Goal: Transaction & Acquisition: Download file/media

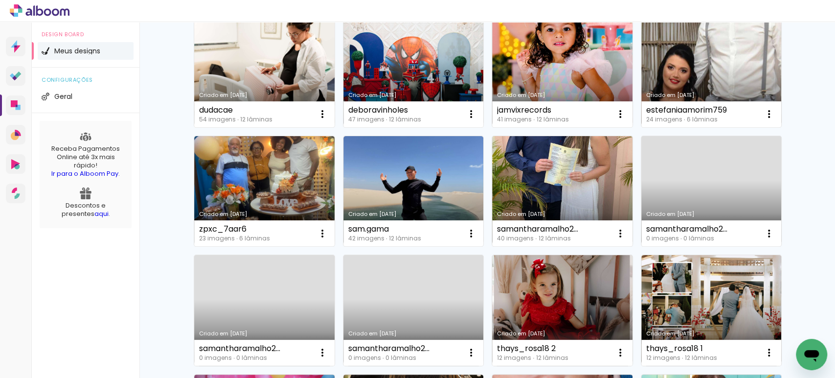
scroll to position [163, 0]
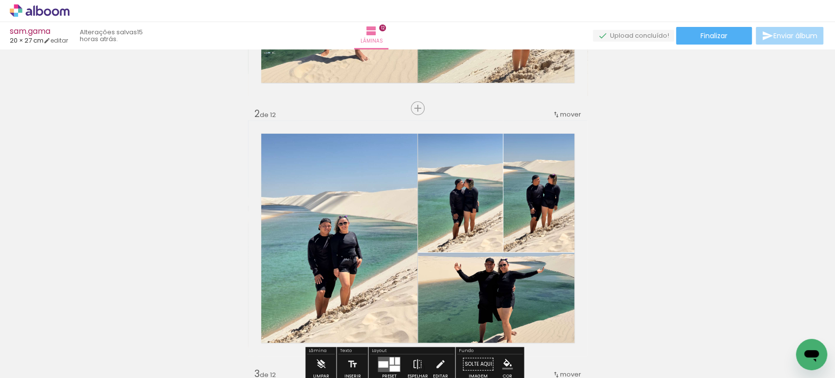
scroll to position [326, 0]
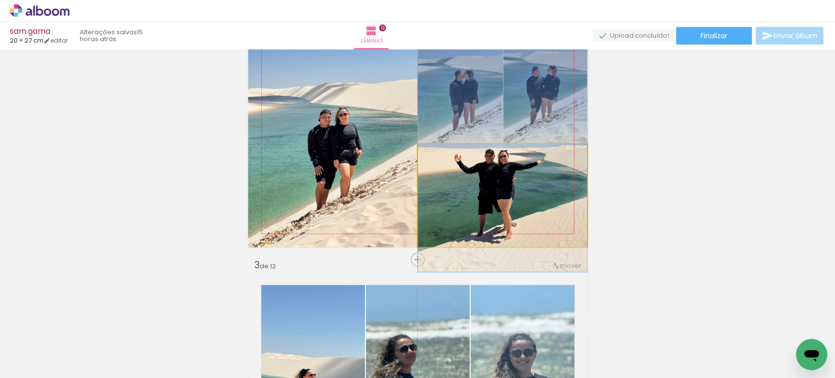
click at [443, 184] on quentale-photo at bounding box center [502, 195] width 169 height 103
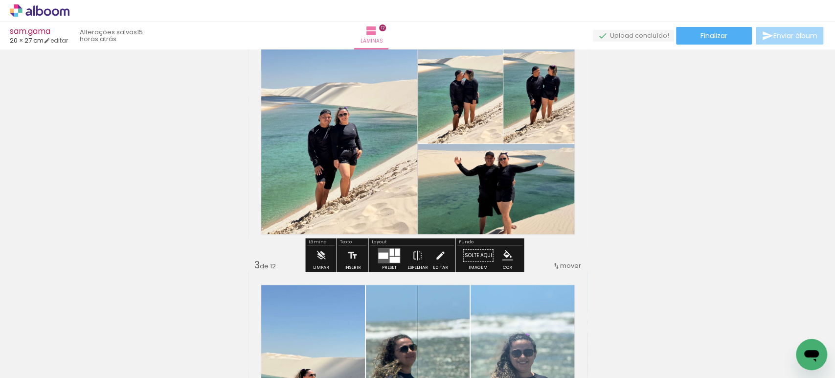
click at [446, 186] on quentale-photo at bounding box center [502, 195] width 169 height 103
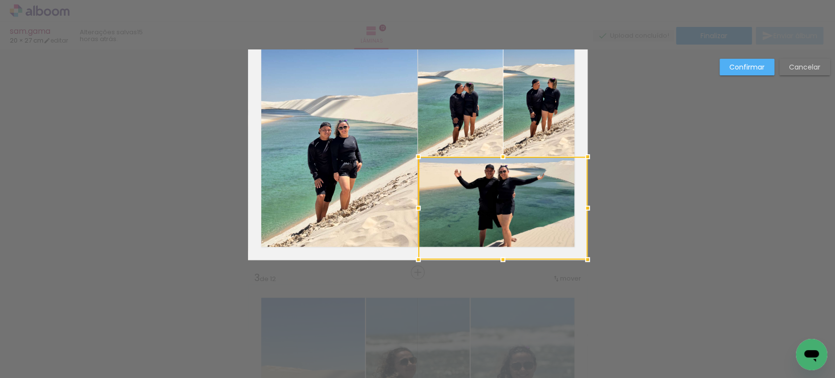
click at [446, 186] on div at bounding box center [502, 208] width 169 height 103
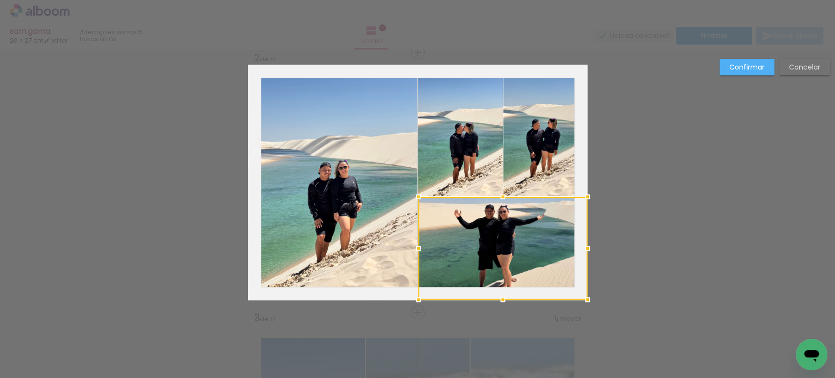
scroll to position [272, 0]
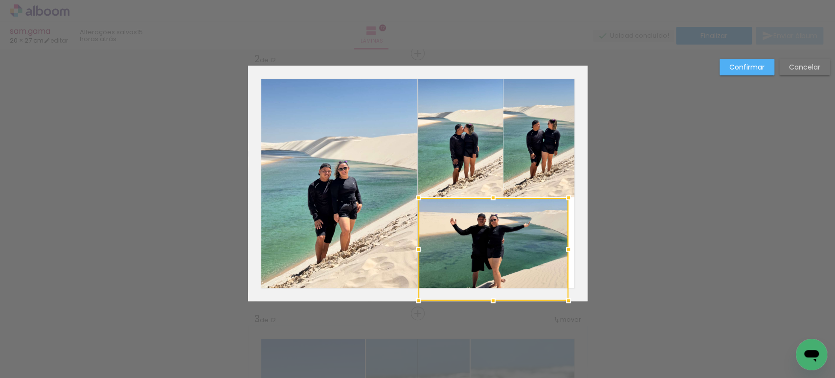
drag, startPoint x: 585, startPoint y: 246, endPoint x: 567, endPoint y: 245, distance: 18.1
click at [567, 245] on div at bounding box center [569, 249] width 20 height 20
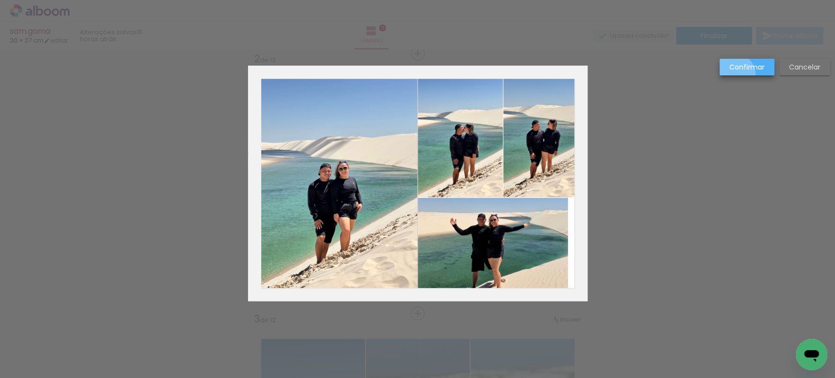
click at [0, 0] on paper-button "Confirmar" at bounding box center [0, 0] width 0 height 0
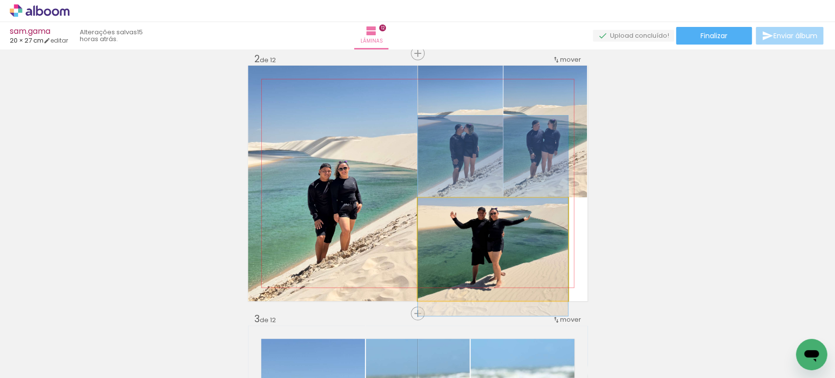
drag, startPoint x: 506, startPoint y: 287, endPoint x: 508, endPoint y: 281, distance: 6.7
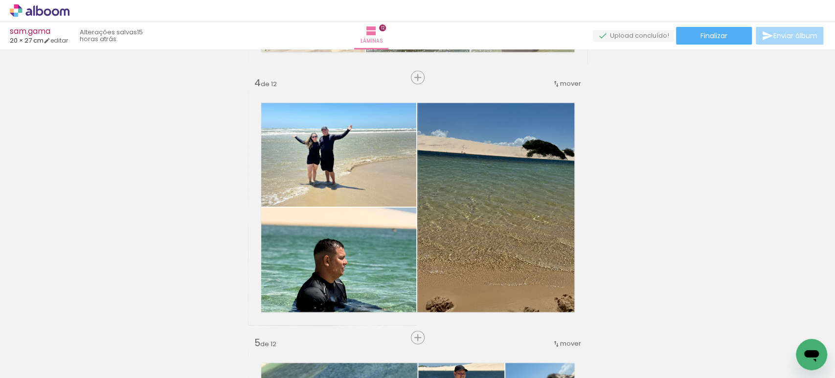
scroll to position [816, 0]
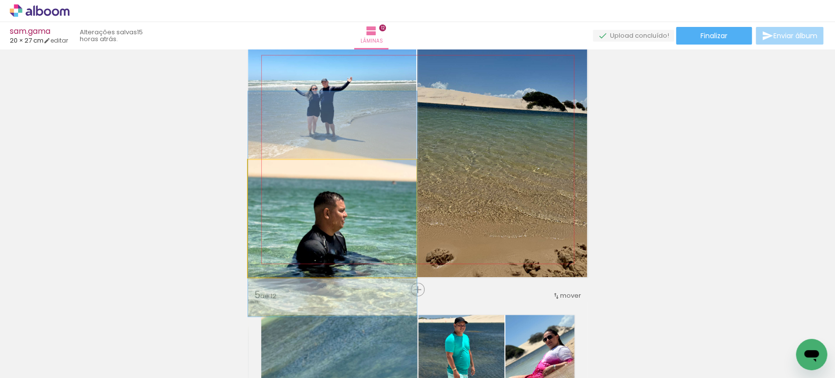
click at [347, 217] on quentale-photo at bounding box center [332, 218] width 169 height 117
click at [0, 0] on div at bounding box center [0, 0] width 0 height 0
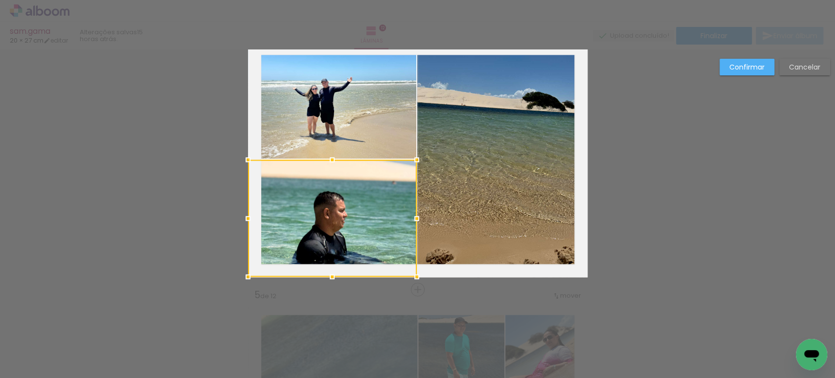
click at [347, 217] on div at bounding box center [332, 218] width 169 height 117
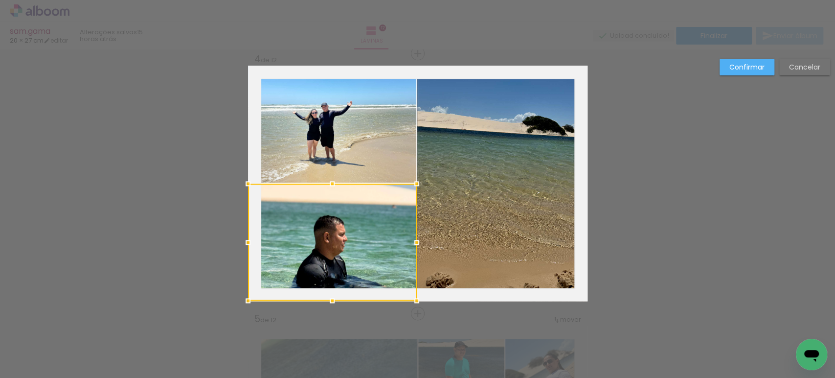
click at [0, 0] on slot "Confirmar" at bounding box center [0, 0] width 0 height 0
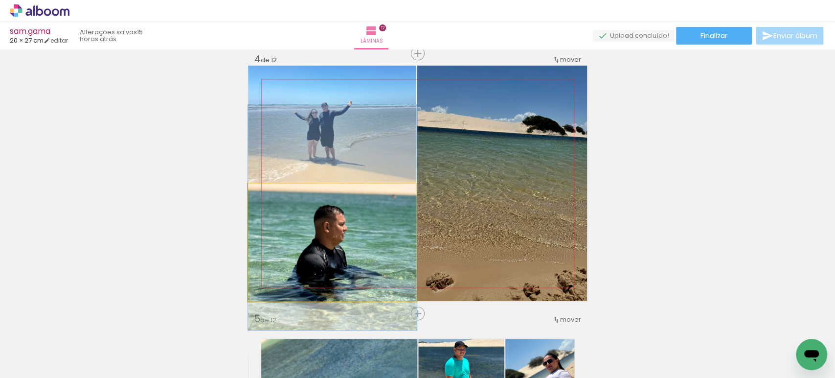
drag, startPoint x: 328, startPoint y: 252, endPoint x: 328, endPoint y: 241, distance: 10.3
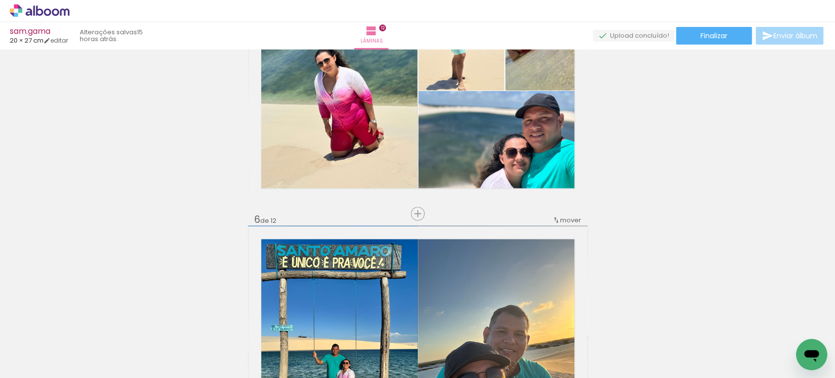
scroll to position [1173, 0]
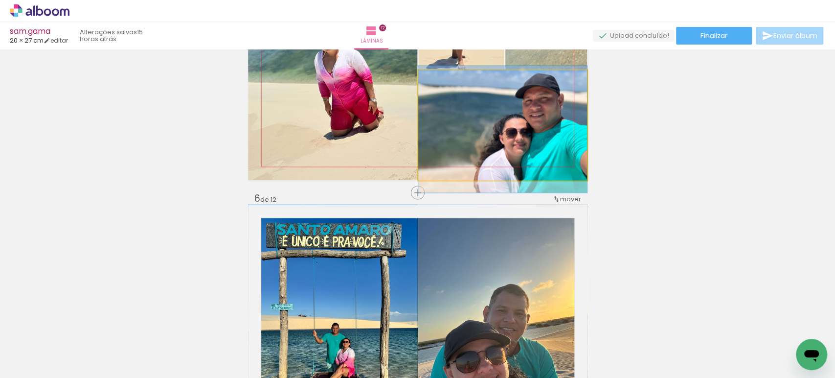
drag, startPoint x: 553, startPoint y: 124, endPoint x: 537, endPoint y: 124, distance: 16.2
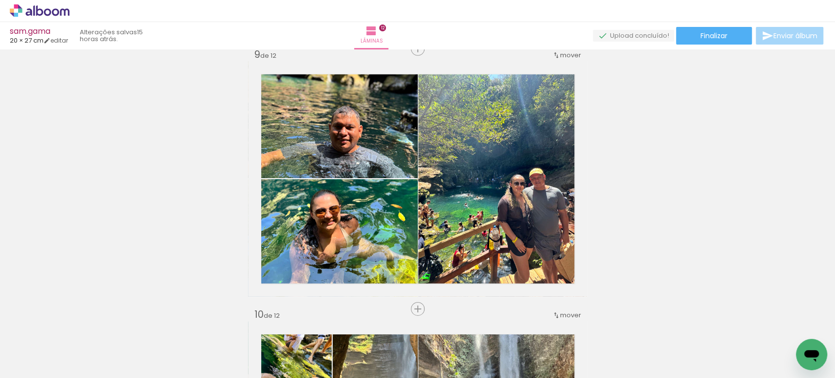
scroll to position [2097, 0]
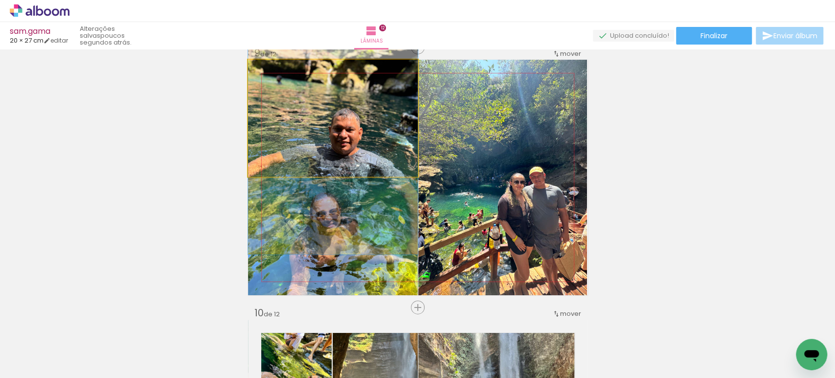
drag, startPoint x: 355, startPoint y: 145, endPoint x: 361, endPoint y: 149, distance: 7.2
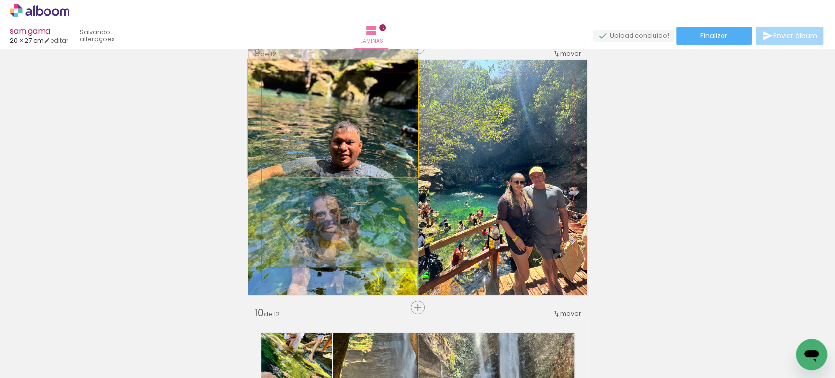
drag, startPoint x: 366, startPoint y: 108, endPoint x: 370, endPoint y: 120, distance: 13.3
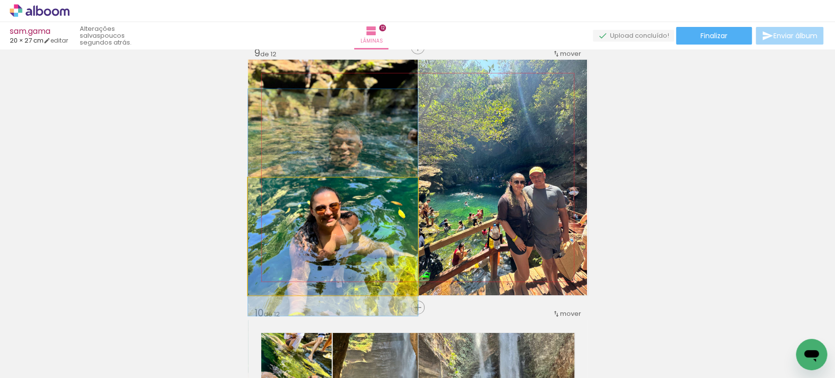
drag, startPoint x: 368, startPoint y: 226, endPoint x: 376, endPoint y: 218, distance: 11.4
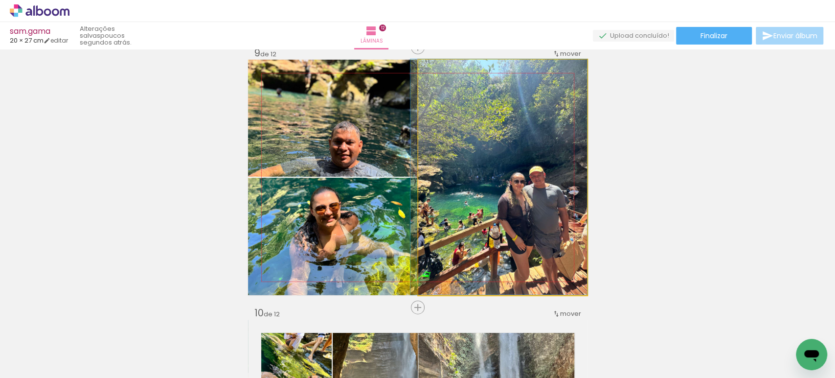
drag, startPoint x: 524, startPoint y: 203, endPoint x: 524, endPoint y: 187, distance: 15.7
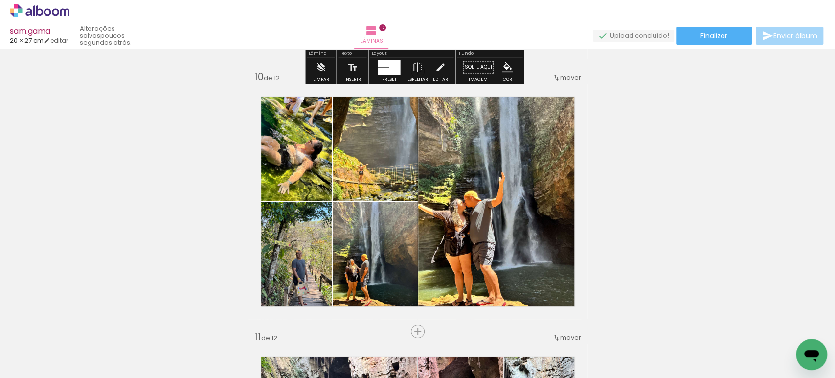
scroll to position [2369, 0]
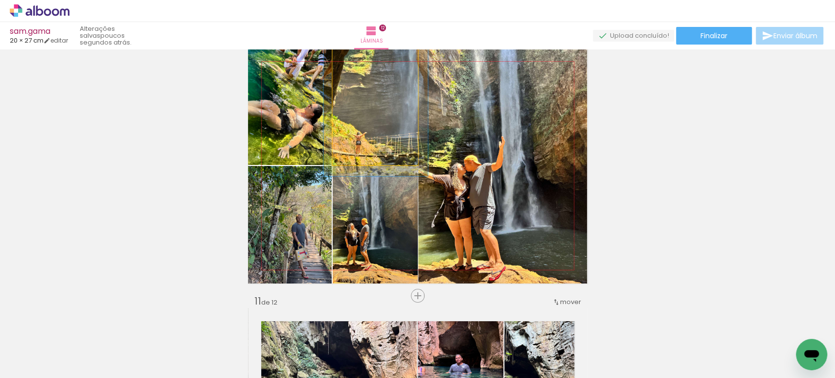
drag, startPoint x: 349, startPoint y: 59, endPoint x: 355, endPoint y: 59, distance: 6.4
type paper-slider "119"
click at [358, 59] on div at bounding box center [362, 58] width 9 height 9
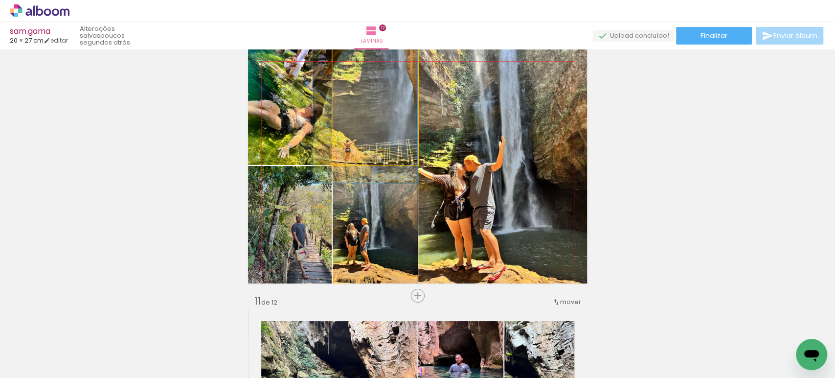
drag, startPoint x: 393, startPoint y: 124, endPoint x: 379, endPoint y: 131, distance: 15.8
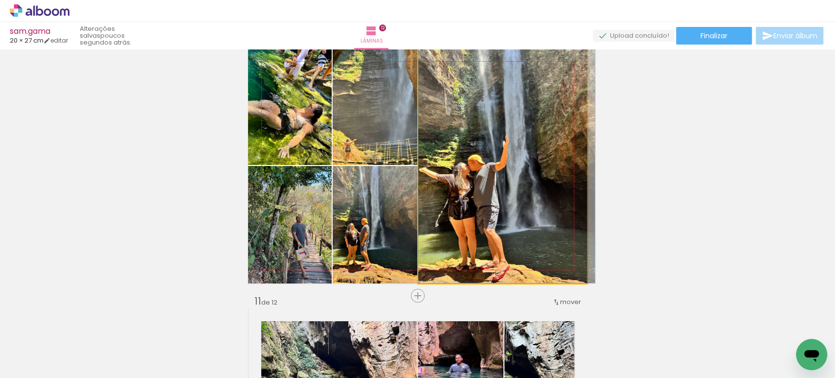
drag, startPoint x: 475, startPoint y: 186, endPoint x: 484, endPoint y: 178, distance: 12.1
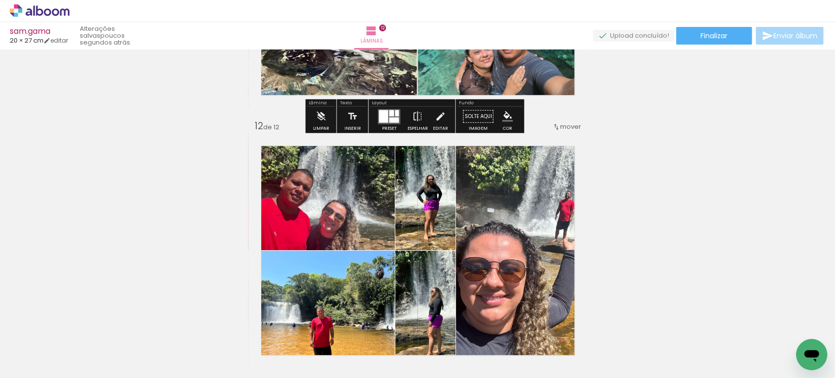
scroll to position [2858, 0]
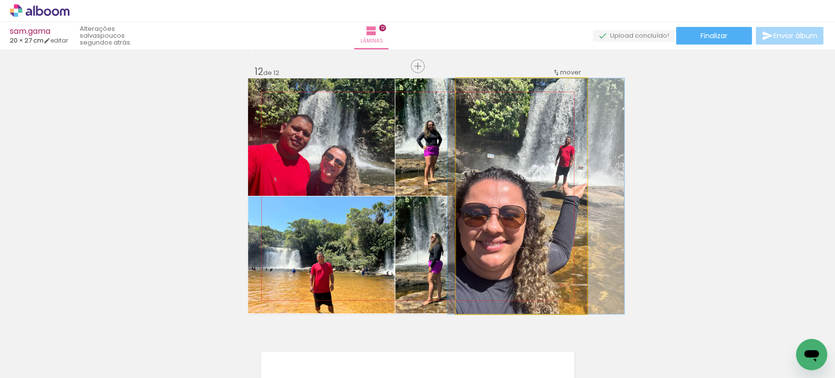
click at [517, 185] on quentale-photo at bounding box center [521, 195] width 131 height 235
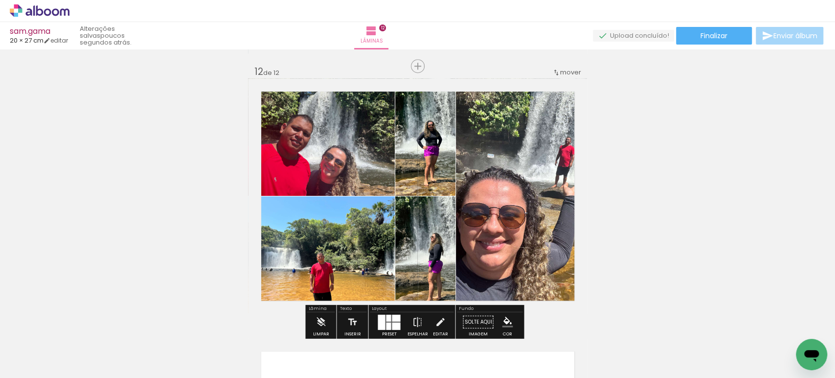
click at [517, 185] on quentale-photo at bounding box center [521, 195] width 131 height 235
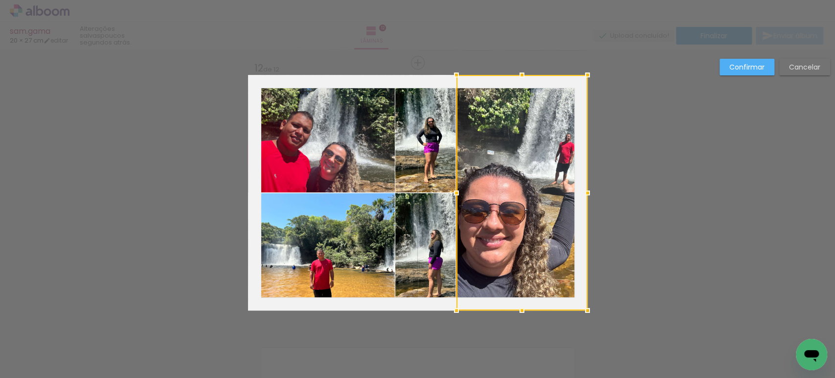
click at [517, 185] on div at bounding box center [522, 192] width 131 height 235
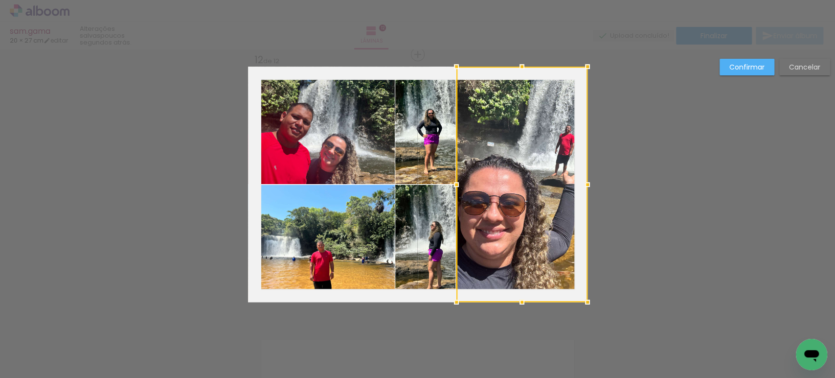
scroll to position [2871, 0]
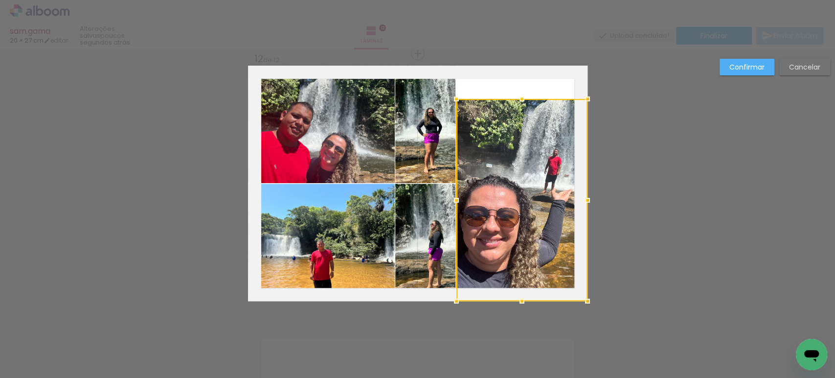
drag, startPoint x: 517, startPoint y: 61, endPoint x: 525, endPoint y: 106, distance: 46.3
click at [525, 106] on div at bounding box center [522, 99] width 20 height 20
click at [0, 0] on slot "Confirmar" at bounding box center [0, 0] width 0 height 0
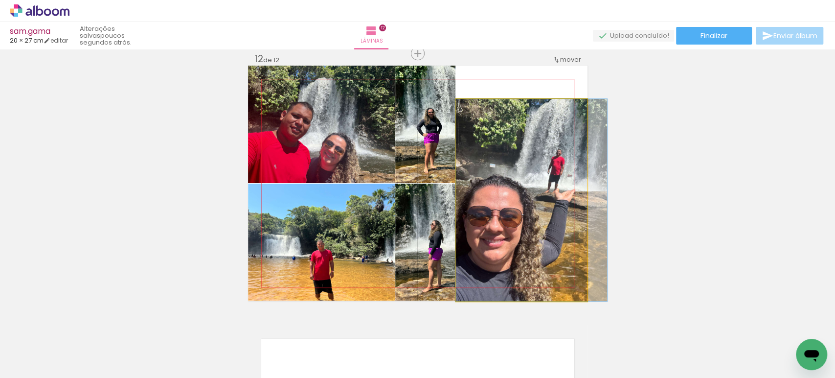
drag, startPoint x: 546, startPoint y: 123, endPoint x: 547, endPoint y: 132, distance: 9.4
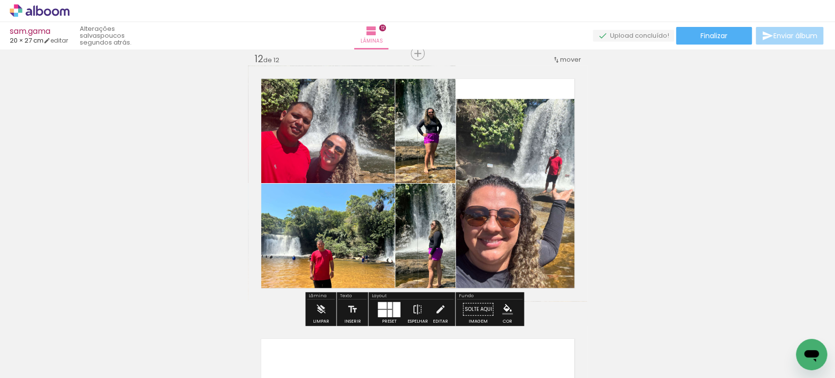
click at [533, 148] on quentale-photo at bounding box center [521, 200] width 131 height 202
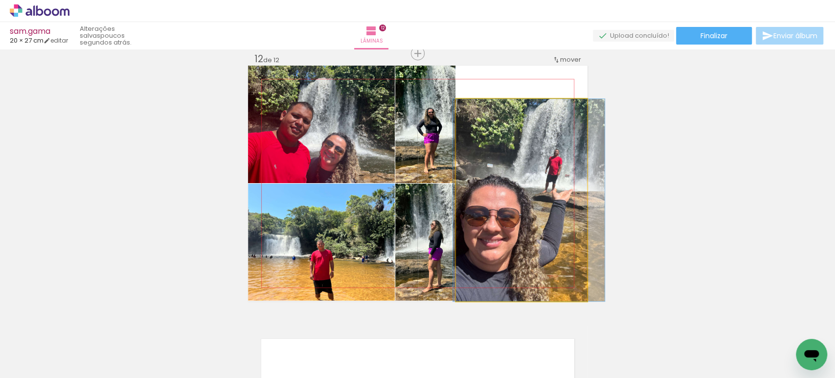
click at [533, 148] on quentale-photo at bounding box center [521, 200] width 131 height 202
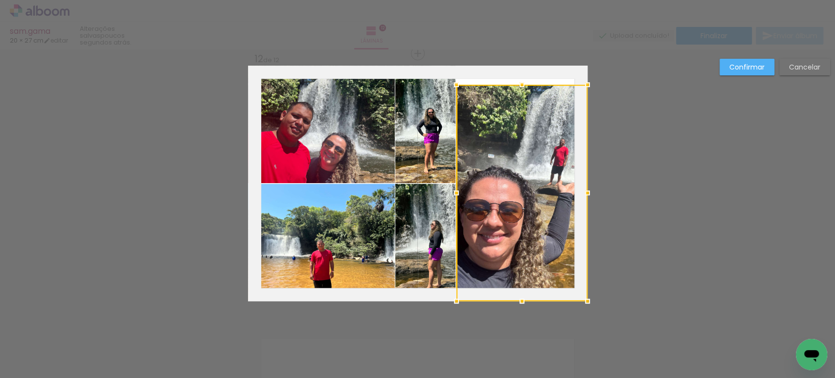
drag, startPoint x: 513, startPoint y: 95, endPoint x: 517, endPoint y: 81, distance: 14.7
click at [517, 81] on div at bounding box center [522, 85] width 20 height 20
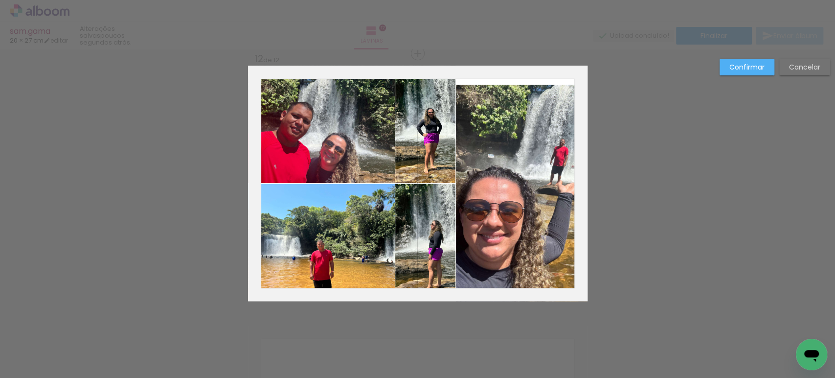
click at [0, 0] on slot "Confirmar" at bounding box center [0, 0] width 0 height 0
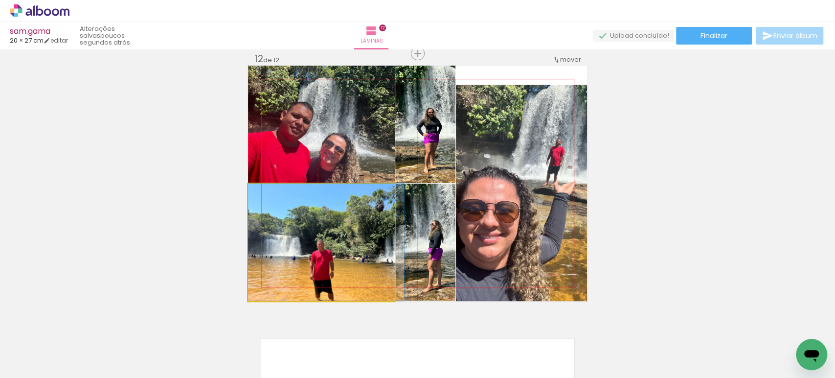
drag, startPoint x: 333, startPoint y: 255, endPoint x: 335, endPoint y: 235, distance: 20.2
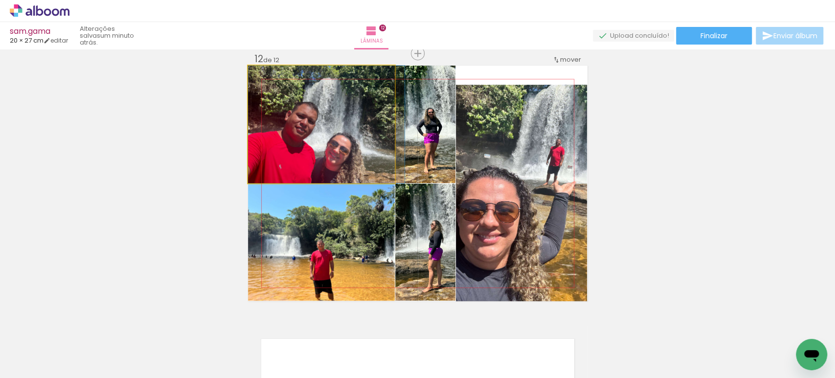
drag, startPoint x: 302, startPoint y: 132, endPoint x: 321, endPoint y: 132, distance: 19.1
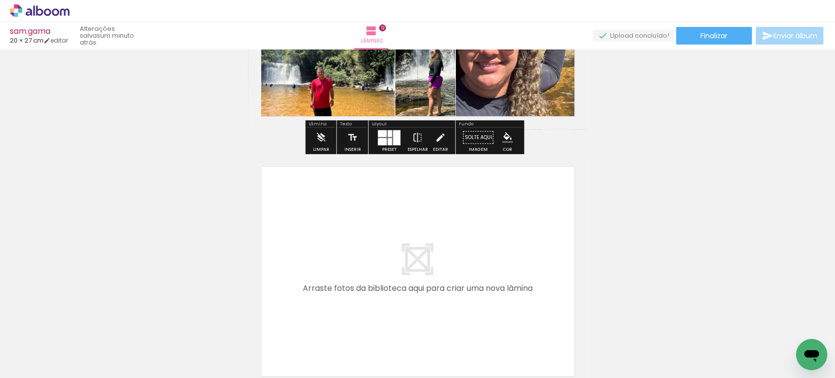
scroll to position [3089, 0]
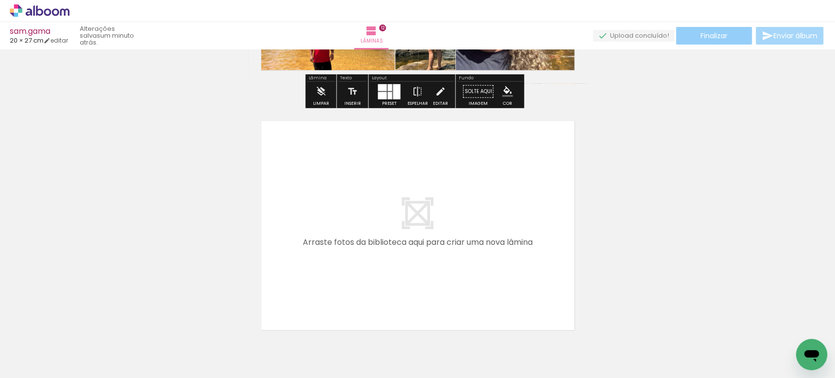
click at [722, 35] on span "Finalizar" at bounding box center [714, 35] width 27 height 7
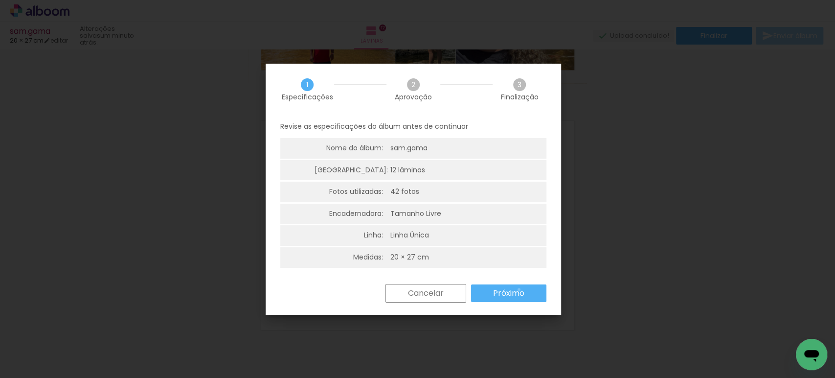
click at [0, 0] on slot "Próximo" at bounding box center [0, 0] width 0 height 0
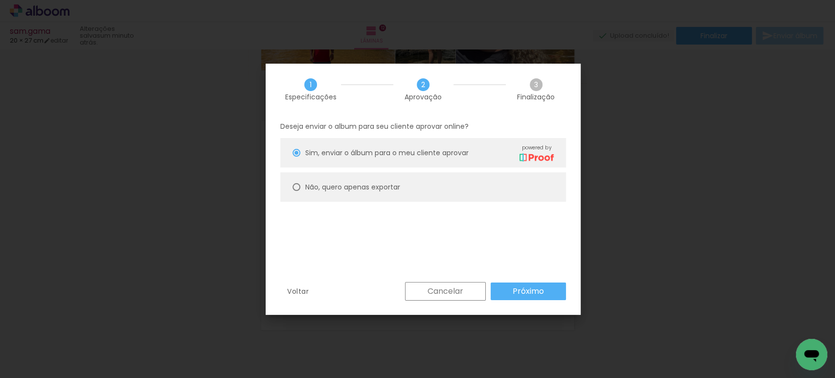
click at [0, 0] on slot "Não, quero apenas exportar" at bounding box center [0, 0] width 0 height 0
type paper-radio-button "on"
click at [0, 0] on slot "Próximo" at bounding box center [0, 0] width 0 height 0
type input "Alta, 300 DPI"
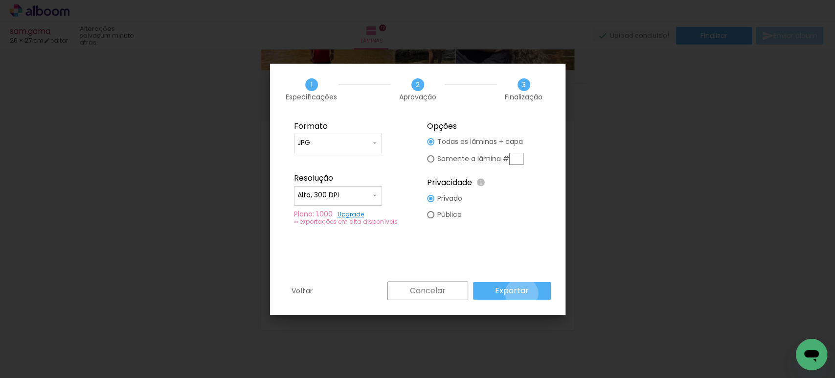
click at [0, 0] on slot "Exportar" at bounding box center [0, 0] width 0 height 0
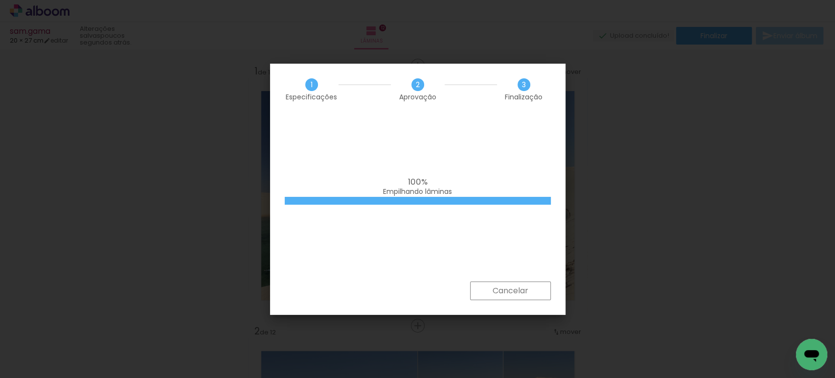
scroll to position [3089, 0]
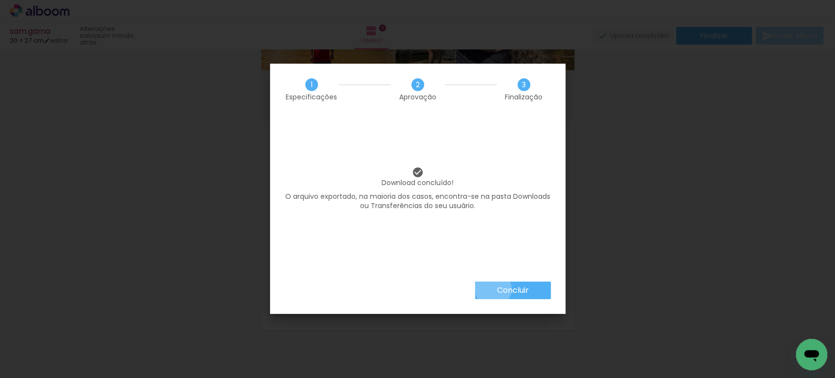
click at [493, 289] on paper-button "Concluir" at bounding box center [513, 290] width 76 height 18
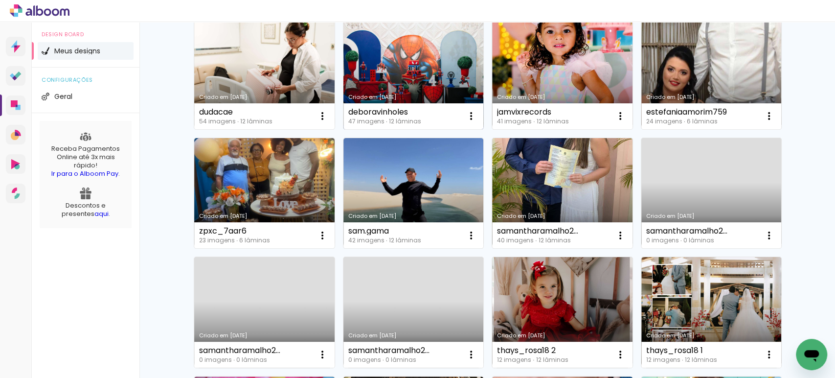
scroll to position [109, 0]
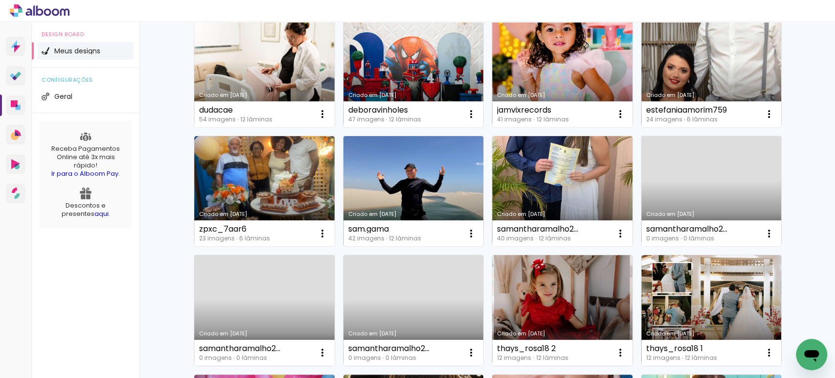
click at [402, 167] on link "Criado em [DATE]" at bounding box center [414, 191] width 140 height 111
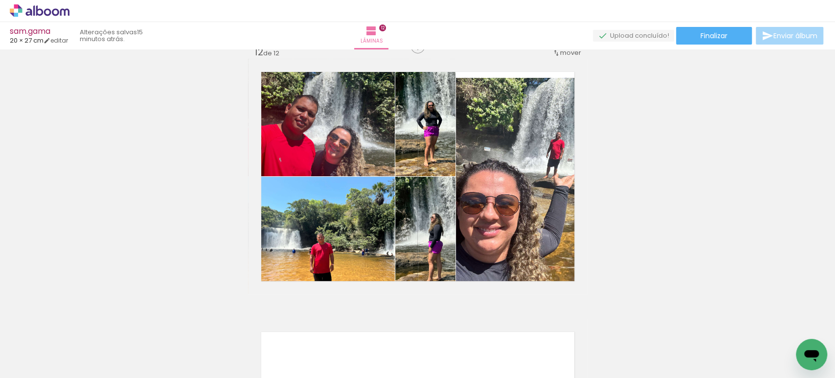
scroll to position [2877, 0]
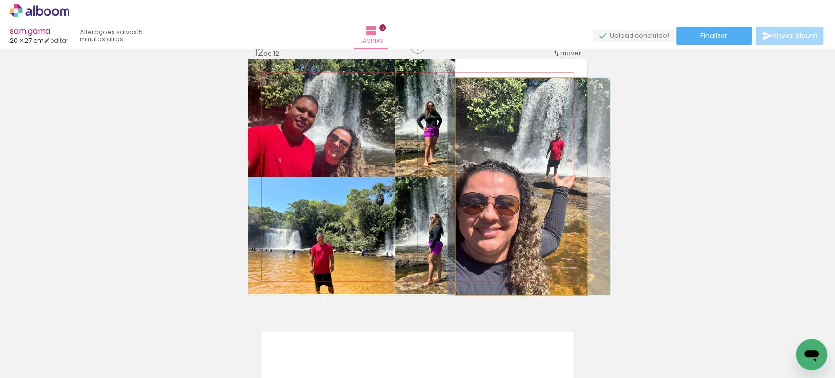
click at [557, 135] on quentale-photo at bounding box center [521, 186] width 131 height 216
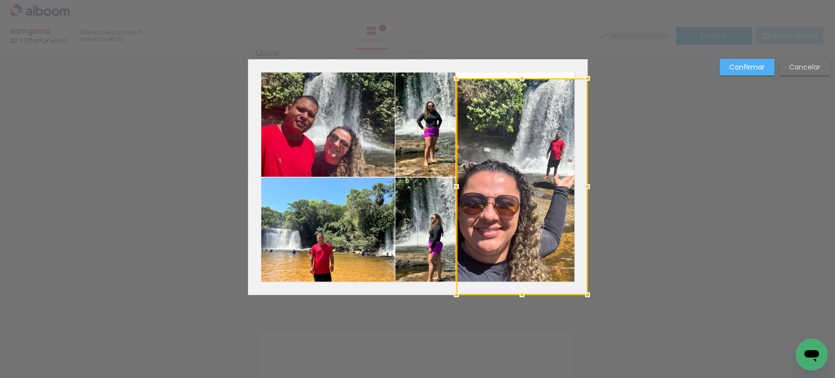
click at [557, 135] on div at bounding box center [522, 186] width 131 height 216
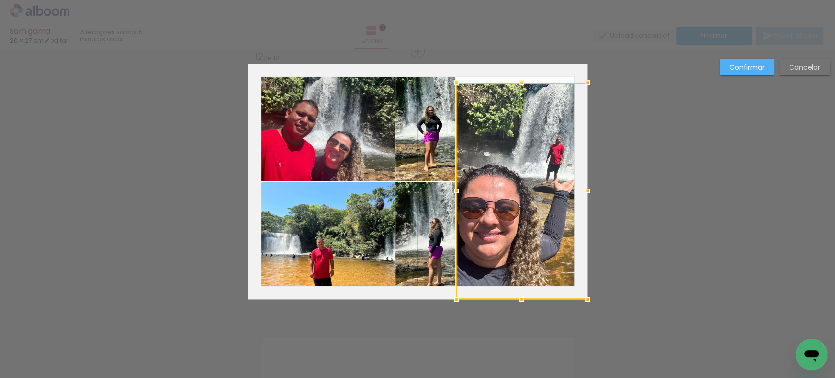
scroll to position [2871, 0]
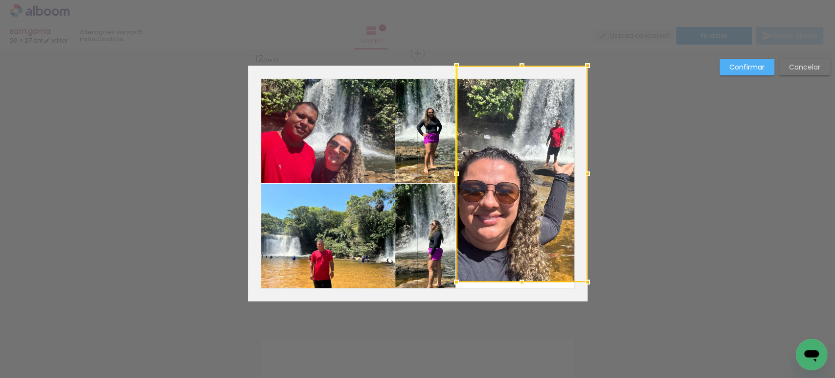
drag, startPoint x: 550, startPoint y: 152, endPoint x: 550, endPoint y: 126, distance: 25.5
click at [550, 126] on div at bounding box center [522, 174] width 131 height 216
click at [0, 0] on slot "Confirmar" at bounding box center [0, 0] width 0 height 0
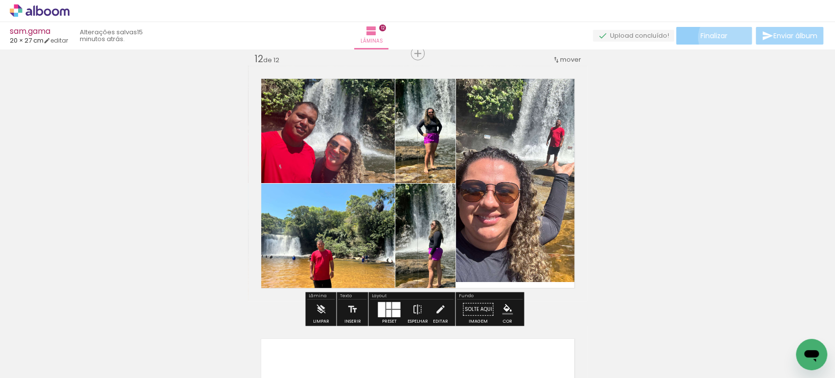
click at [724, 37] on span "Finalizar" at bounding box center [714, 35] width 27 height 7
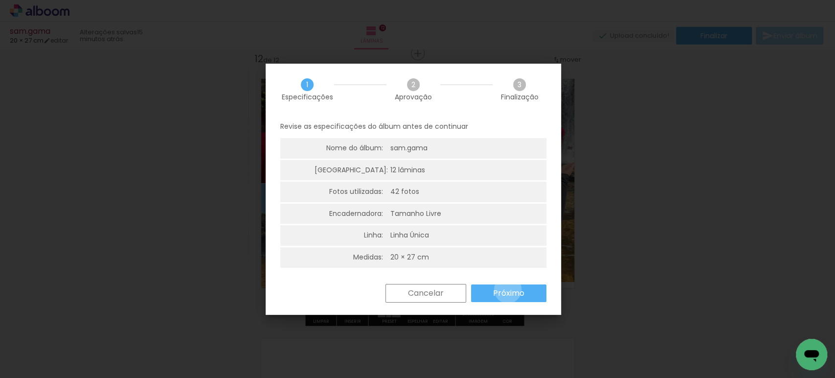
click at [0, 0] on slot "Próximo" at bounding box center [0, 0] width 0 height 0
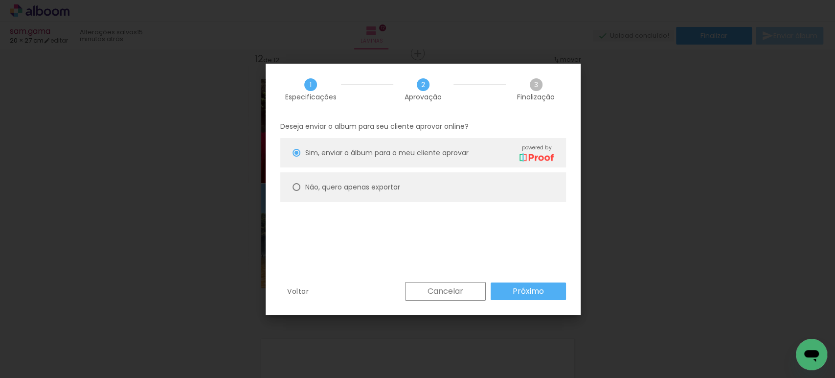
click at [0, 0] on slot "Não, quero apenas exportar" at bounding box center [0, 0] width 0 height 0
type paper-radio-button "on"
click at [0, 0] on slot "Próximo" at bounding box center [0, 0] width 0 height 0
type input "Alta, 300 DPI"
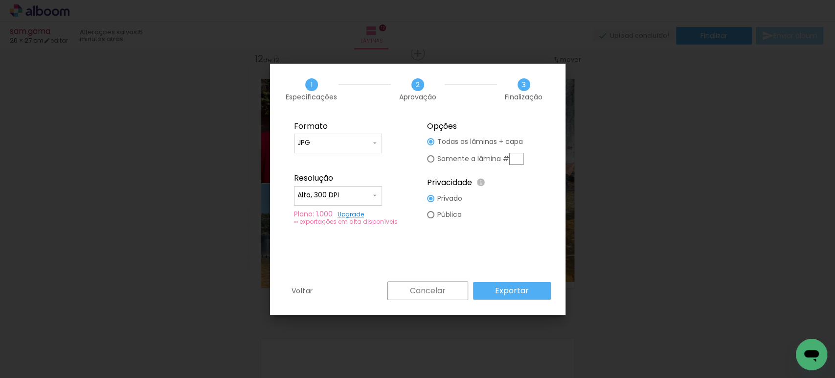
click at [515, 162] on input "text" at bounding box center [516, 159] width 14 height 12
type paper-radio-button "on"
type input "12"
click at [0, 0] on slot "Exportar" at bounding box center [0, 0] width 0 height 0
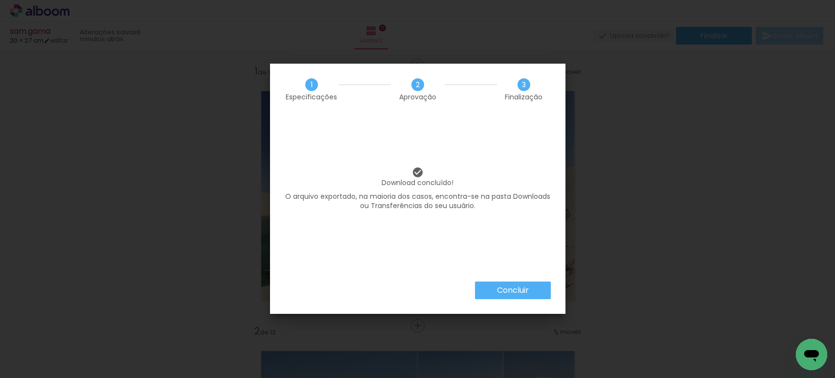
click at [0, 0] on slot "Concluir" at bounding box center [0, 0] width 0 height 0
